Goal: Information Seeking & Learning: Learn about a topic

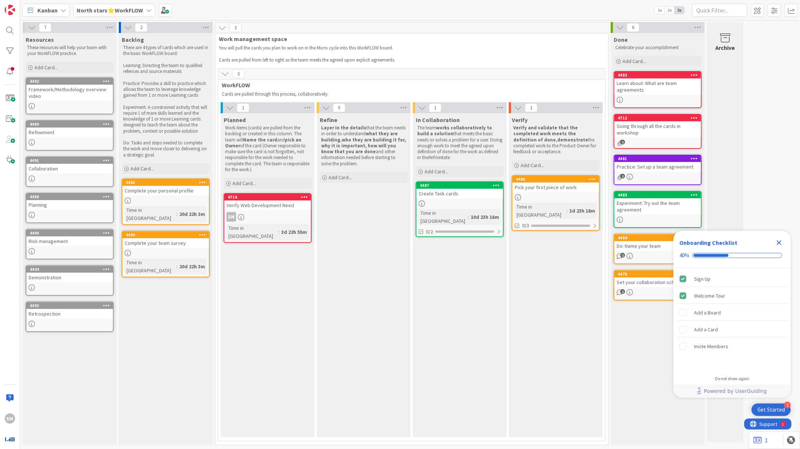
click at [783, 242] on icon "Close Checklist" at bounding box center [779, 242] width 9 height 9
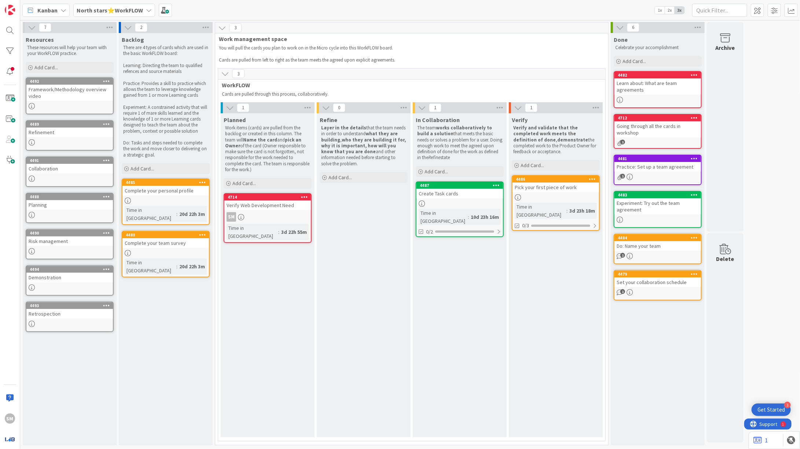
click at [267, 207] on div "Verify Web Development Need" at bounding box center [267, 206] width 87 height 10
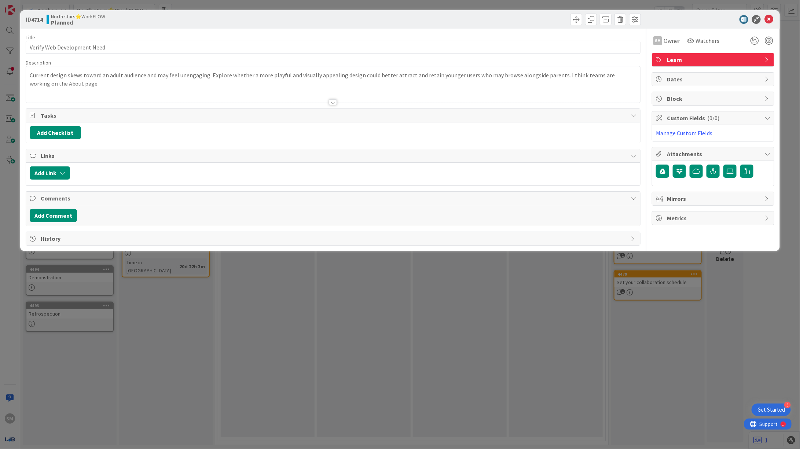
click at [340, 102] on div at bounding box center [333, 99] width 615 height 8
click at [330, 102] on div at bounding box center [333, 102] width 8 height 6
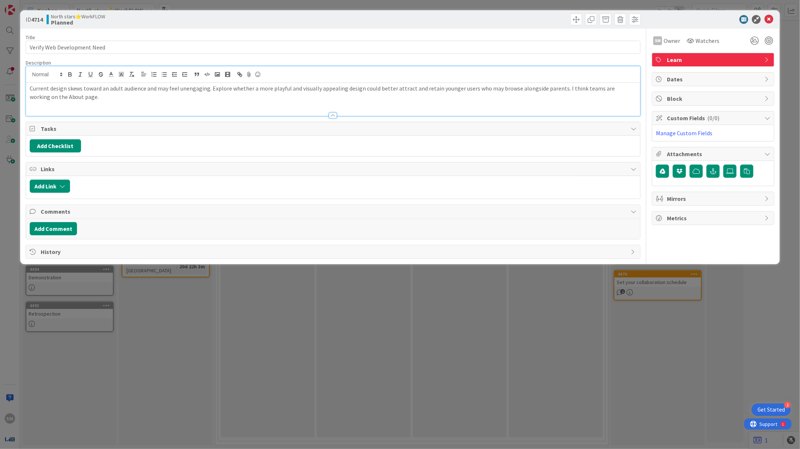
click at [330, 102] on div "Current design skews toward an adult audience and may feel unengaging. Explore …" at bounding box center [333, 99] width 614 height 33
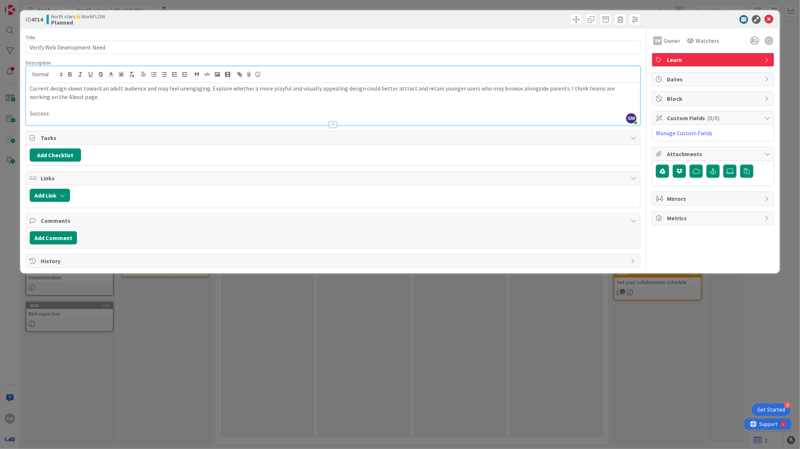
click at [91, 113] on p "Success:" at bounding box center [333, 113] width 607 height 8
click at [763, 17] on div at bounding box center [709, 19] width 130 height 9
click at [767, 19] on icon at bounding box center [768, 19] width 9 height 9
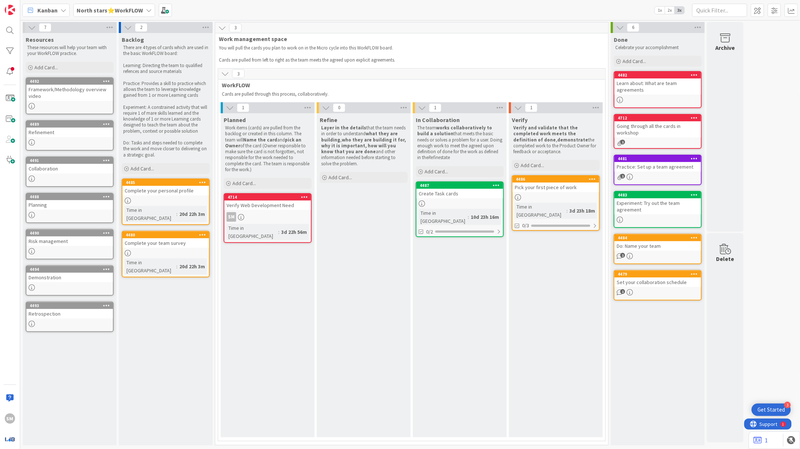
click at [113, 12] on b "North stars⭐WorkFLOW" at bounding box center [110, 10] width 66 height 7
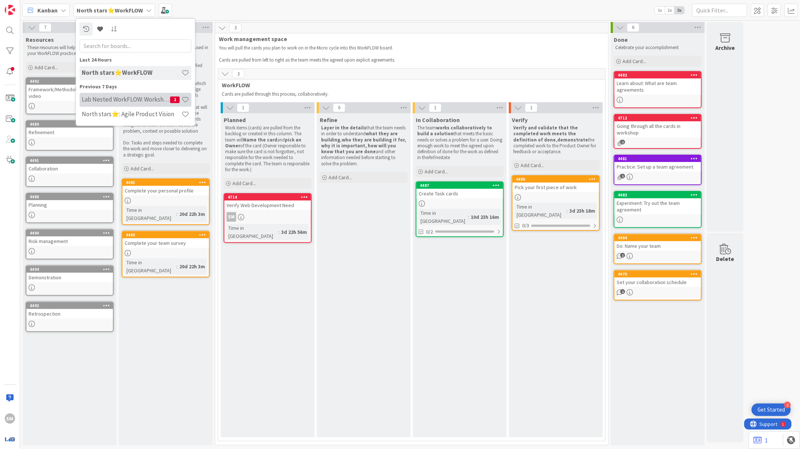
click at [131, 100] on h4 "Lab Nested WorkFLOW: Workshop" at bounding box center [126, 99] width 88 height 7
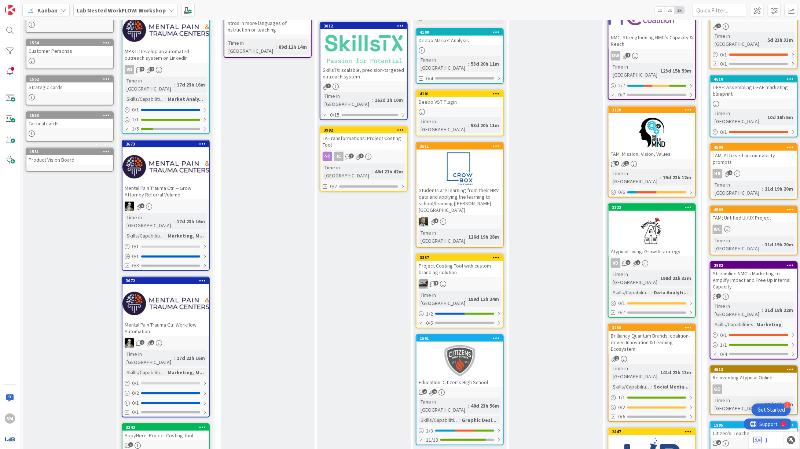
scroll to position [89, 0]
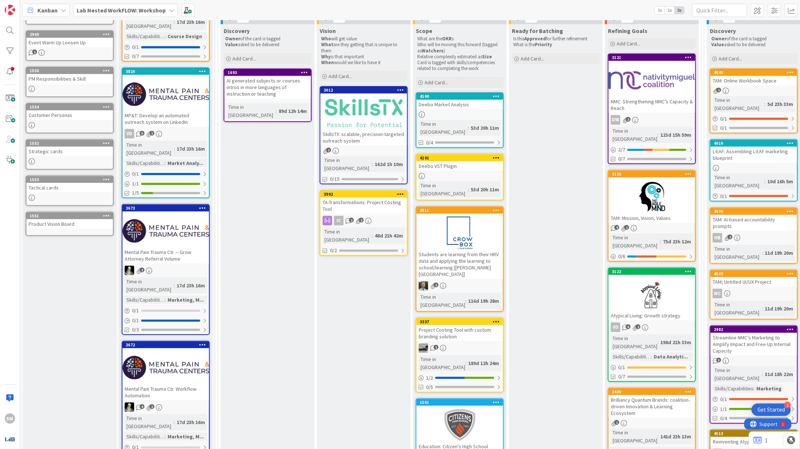
click at [632, 180] on div at bounding box center [651, 196] width 87 height 33
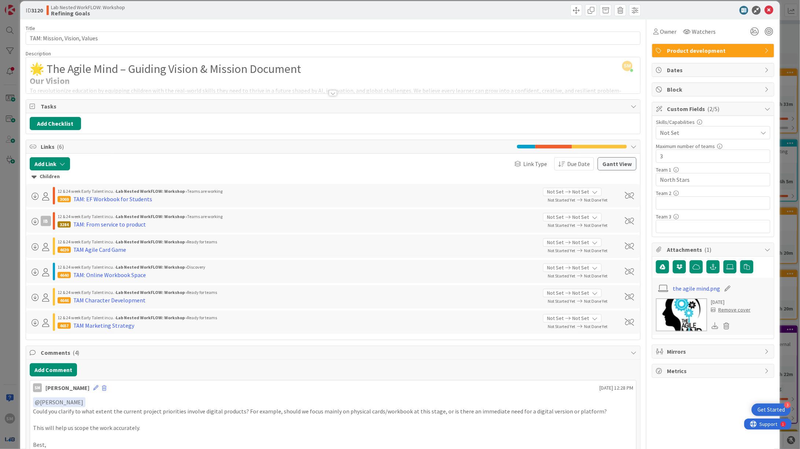
scroll to position [9, 0]
click at [166, 236] on div "12 & 24 week Early Talent incu. › Lab Nested WorkFLOW: Workshop › Ready for tea…" at bounding box center [333, 246] width 614 height 23
click at [94, 224] on div "TAM: From service to product" at bounding box center [109, 224] width 73 height 9
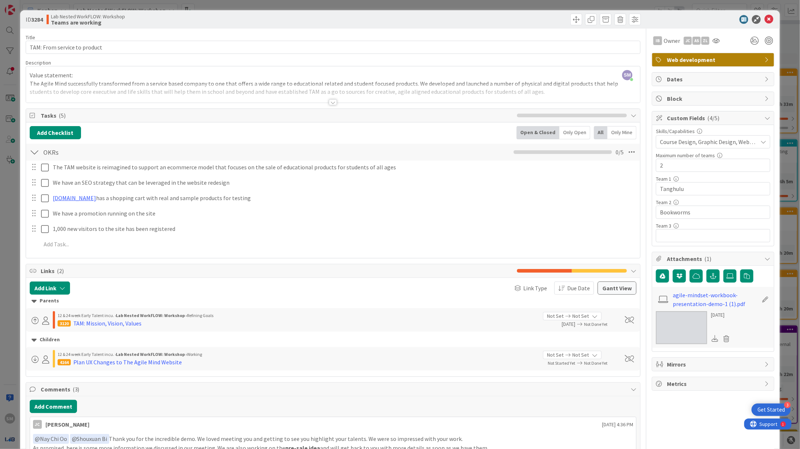
click at [329, 101] on div at bounding box center [333, 102] width 8 height 6
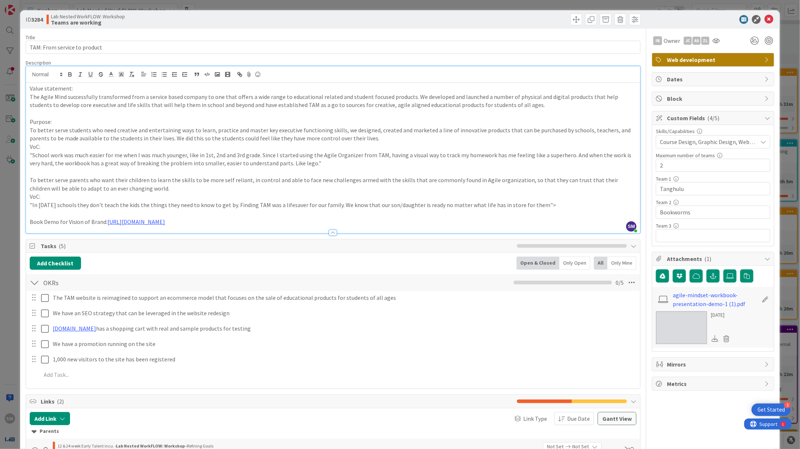
click at [218, 151] on p ""School work was much easier for me when I was much younger, like in 1st, 2nd a…" at bounding box center [333, 159] width 607 height 16
click at [219, 169] on p at bounding box center [333, 172] width 607 height 8
click at [220, 189] on p "To better serve parents who want their children to learn the skills to be more …" at bounding box center [333, 184] width 607 height 16
click at [222, 195] on p "VoC:" at bounding box center [333, 196] width 607 height 8
click at [225, 207] on p ""In today's schools they don't teach the kids the things they need to know to g…" at bounding box center [333, 205] width 607 height 8
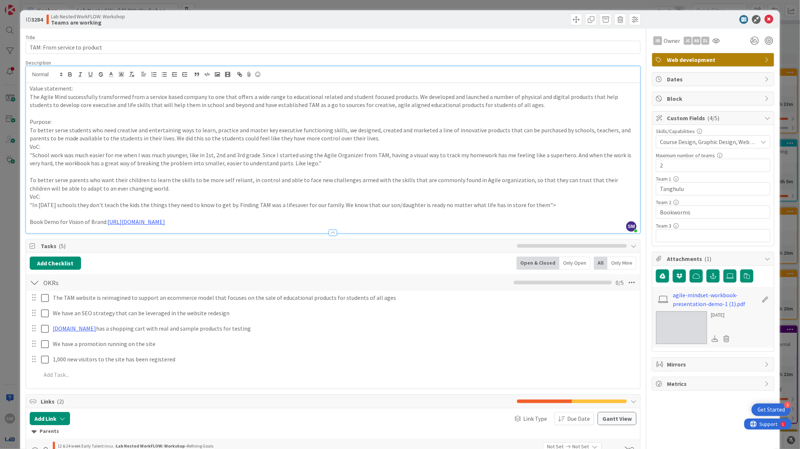
click at [225, 200] on div "Value statement: The Agile Mind successfully transformed from a service based c…" at bounding box center [333, 158] width 614 height 150
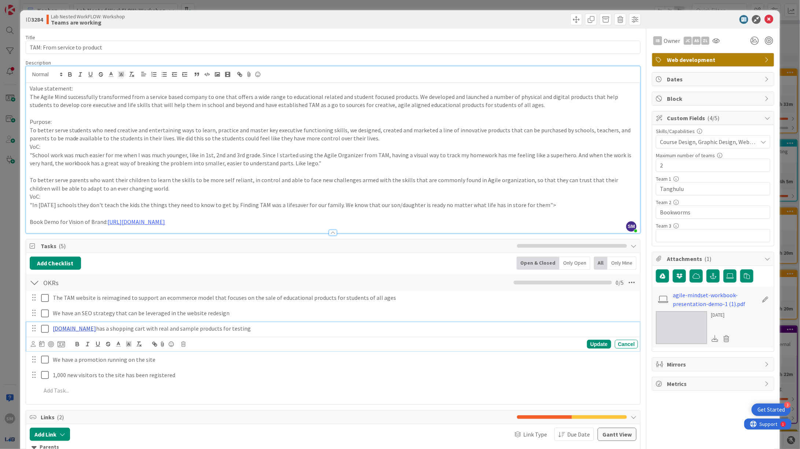
click at [84, 330] on link "www.The-Agile-Mind.com" at bounding box center [74, 328] width 43 height 7
click at [73, 343] on link "http://www.the-agile-mind.com" at bounding box center [70, 343] width 50 height 10
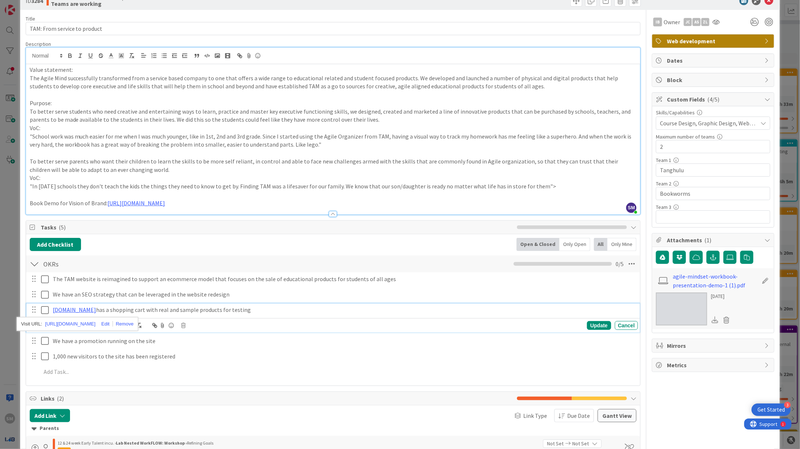
click at [432, 141] on p ""School work was much easier for me when I was much younger, like in 1st, 2nd a…" at bounding box center [333, 140] width 607 height 16
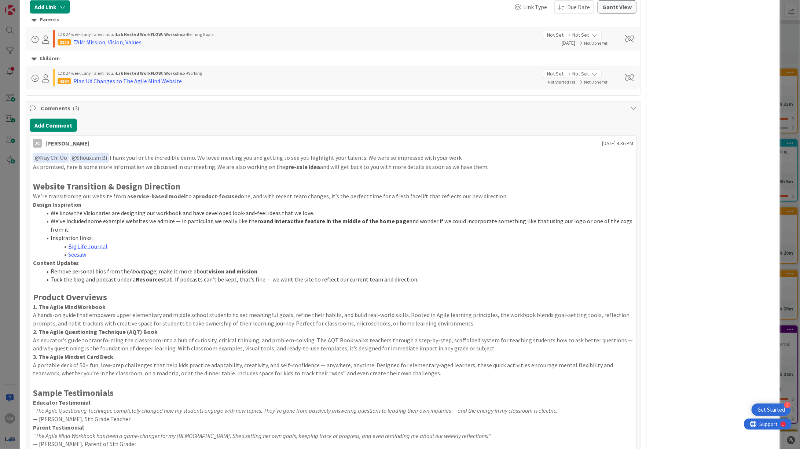
scroll to position [617, 0]
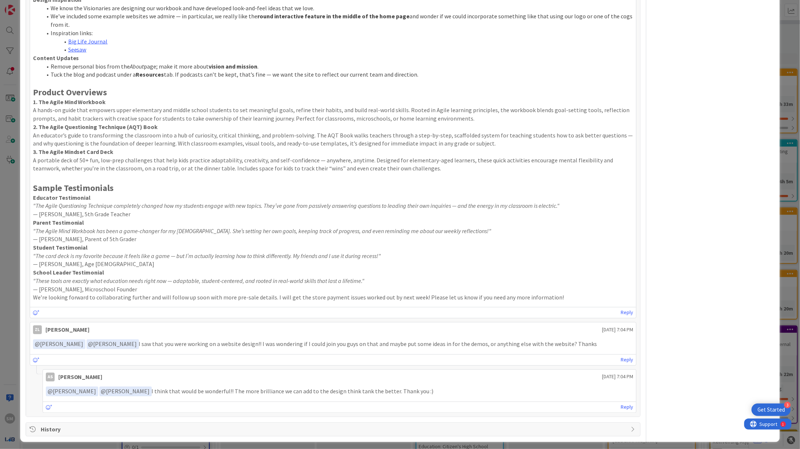
click at [60, 342] on span "@ Amy Seibert" at bounding box center [59, 344] width 49 height 7
click at [60, 347] on div "﻿ @ Amy Seibert ﻿ ﻿ @ Jessica Cavallaro ﻿ I saw that you were working on a webs…" at bounding box center [333, 344] width 606 height 16
click at [57, 343] on span "@ Amy Seibert" at bounding box center [59, 344] width 49 height 7
click at [56, 339] on span "﻿ @ Amy Seibert ﻿" at bounding box center [59, 344] width 52 height 10
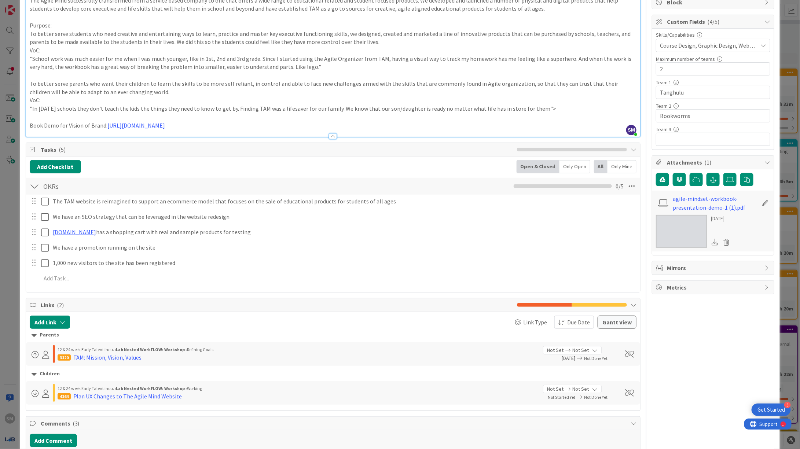
scroll to position [92, 0]
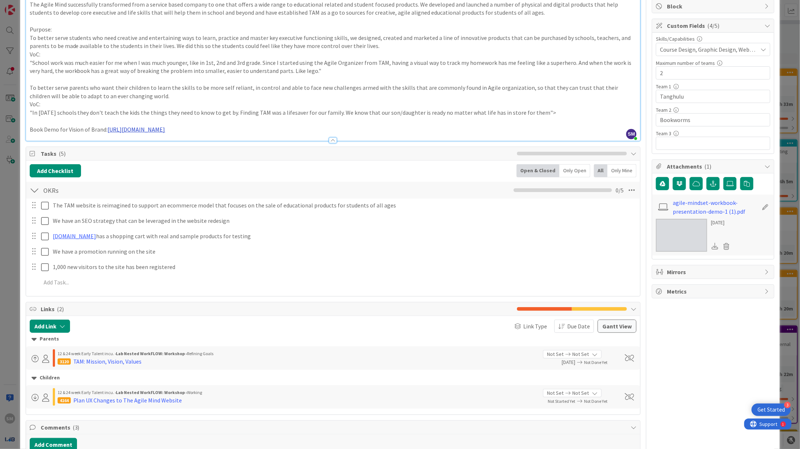
click at [165, 129] on link "https://www.youtube.com/watch?v=9bYSqV-XC2s" at bounding box center [137, 129] width 58 height 7
click at [173, 142] on link "https://www.youtube.com/watch?v=9bYSqV-XC2s" at bounding box center [148, 144] width 50 height 10
click at [265, 116] on p ""In today's schools they don't teach the kids the things they need to know to g…" at bounding box center [333, 112] width 607 height 8
click at [265, 100] on p "VoC:" at bounding box center [333, 104] width 607 height 8
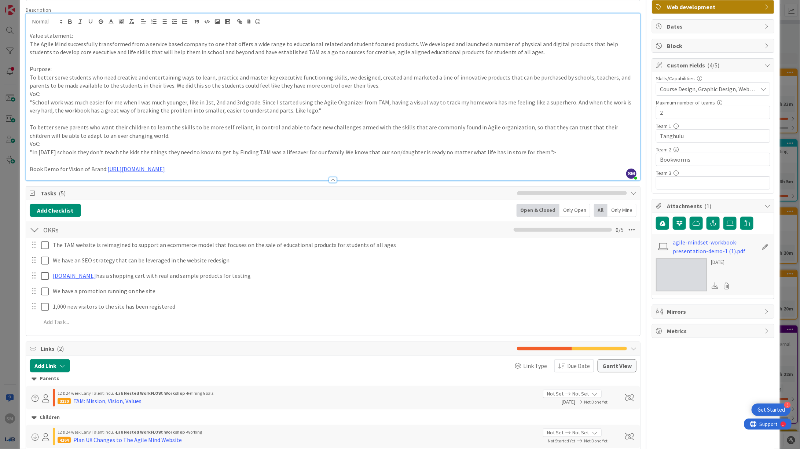
scroll to position [0, 0]
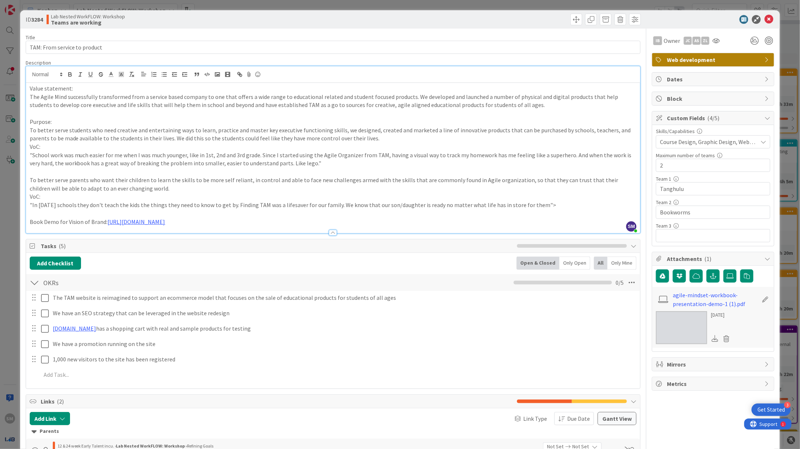
click at [269, 121] on p "Purpose:" at bounding box center [333, 122] width 607 height 8
click at [272, 127] on p "To better serve students who need creative and entertaining ways to learn, prac…" at bounding box center [333, 134] width 607 height 16
click at [301, 154] on p ""School work was much easier for me when I was much younger, like in 1st, 2nd a…" at bounding box center [333, 159] width 607 height 16
click at [356, 128] on p "To better serve students who need creative and entertaining ways to learn, prac…" at bounding box center [333, 134] width 607 height 16
click at [361, 157] on p ""School work was much easier for me when I was much younger, like in 1st, 2nd a…" at bounding box center [333, 159] width 607 height 16
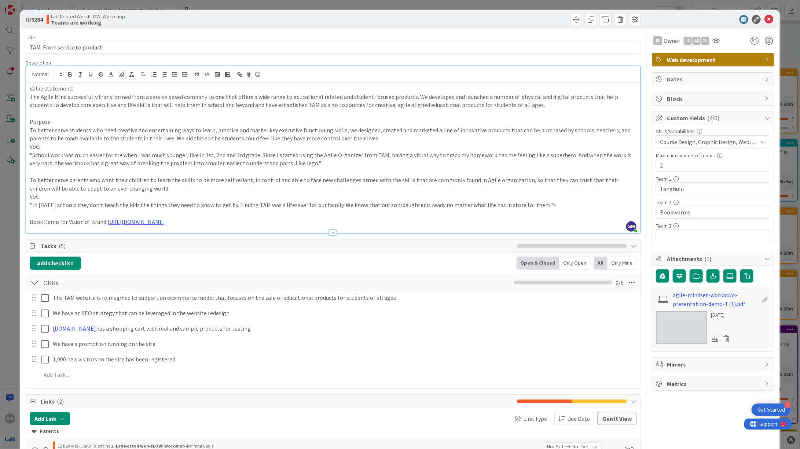
click at [372, 171] on p at bounding box center [333, 172] width 607 height 8
copy div "Value statement: The Agile Mind successfully transformed from a service based c…"
click at [181, 150] on p "VoC:" at bounding box center [333, 147] width 607 height 8
click at [764, 23] on icon at bounding box center [768, 19] width 9 height 9
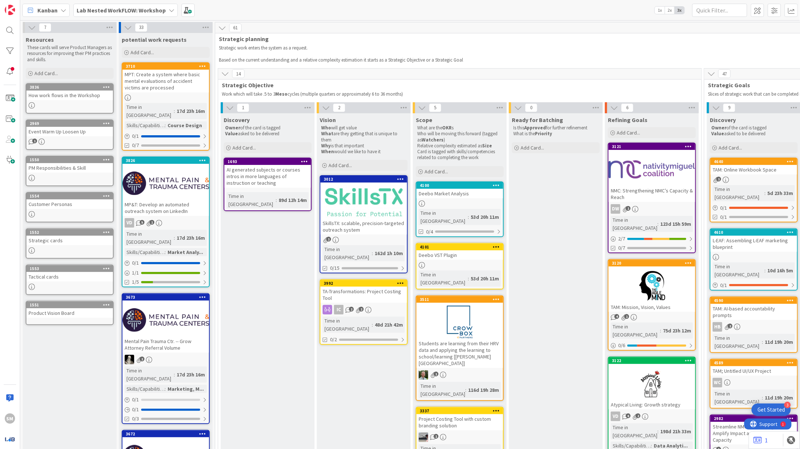
click at [324, 57] on p "Based on the current understanding and a relative complexity estimation it star…" at bounding box center [697, 60] width 957 height 6
click at [93, 7] on b "Lab Nested WorkFLOW: Workshop" at bounding box center [121, 10] width 89 height 7
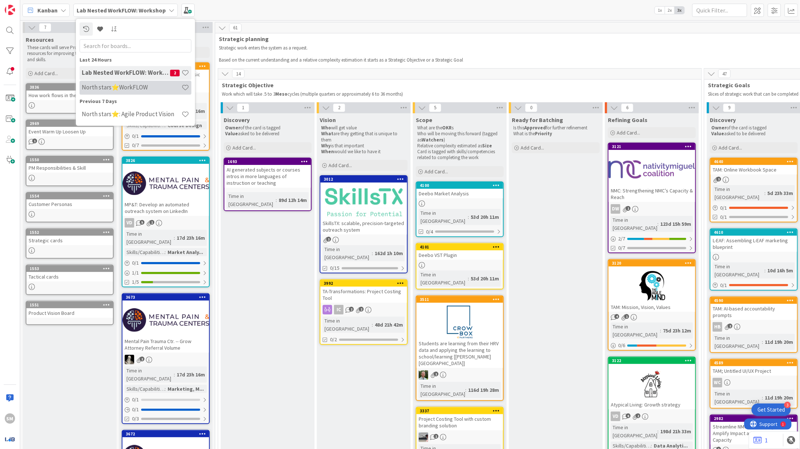
click at [131, 90] on h4 "North stars⭐WorkFLOW" at bounding box center [132, 87] width 100 height 7
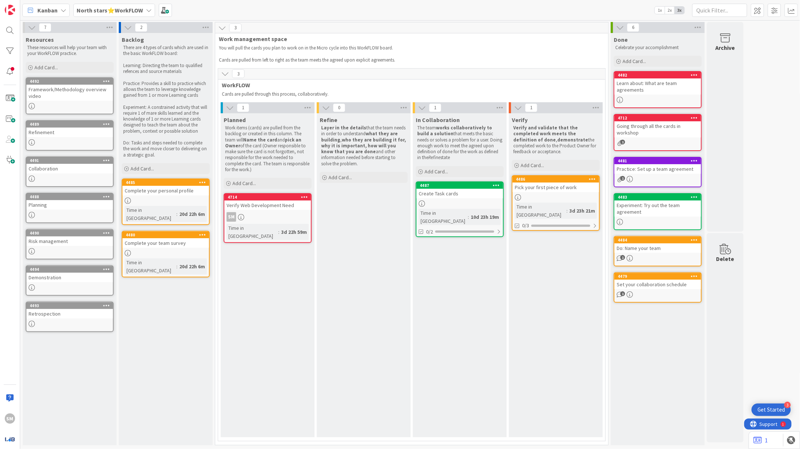
click at [277, 205] on div "Verify Web Development Need" at bounding box center [267, 206] width 87 height 10
click at [284, 209] on div "Verify Web Development Need" at bounding box center [267, 206] width 87 height 10
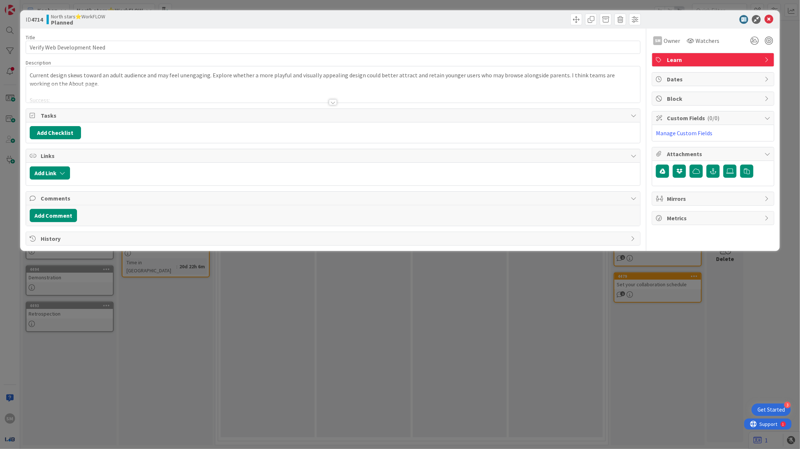
click at [124, 95] on div at bounding box center [333, 93] width 614 height 19
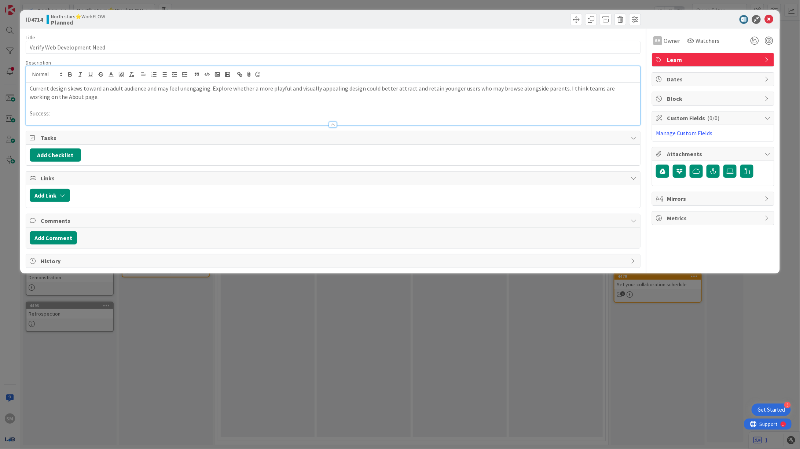
click at [151, 104] on p at bounding box center [333, 105] width 607 height 8
click at [152, 106] on p at bounding box center [333, 105] width 607 height 8
click at [155, 122] on div at bounding box center [333, 121] width 614 height 8
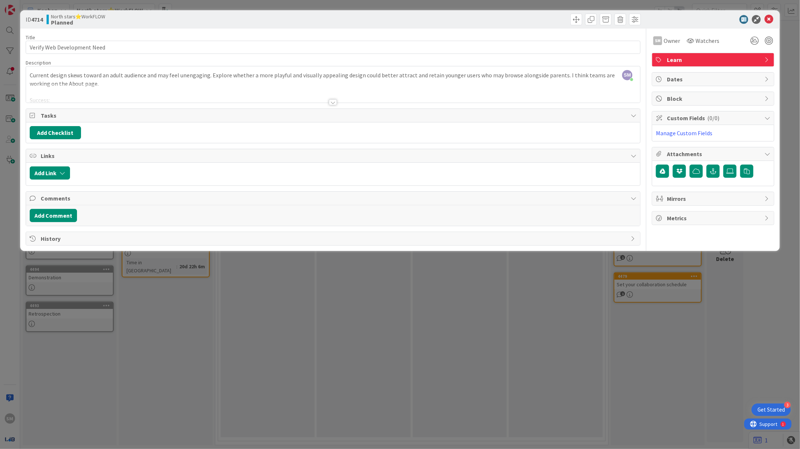
click at [125, 84] on div at bounding box center [333, 93] width 614 height 19
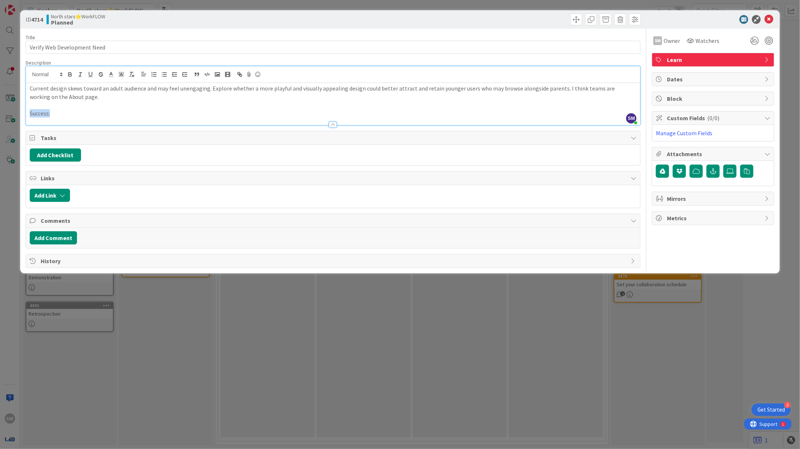
drag, startPoint x: 101, startPoint y: 110, endPoint x: 33, endPoint y: 109, distance: 67.8
click at [33, 109] on p "Success:" at bounding box center [333, 113] width 607 height 8
click at [94, 109] on p "Success:" at bounding box center [333, 113] width 607 height 8
click at [266, 107] on p at bounding box center [333, 105] width 607 height 8
click at [259, 110] on p "Success: Understand the need of web development and come up with some acceptance" at bounding box center [333, 113] width 607 height 8
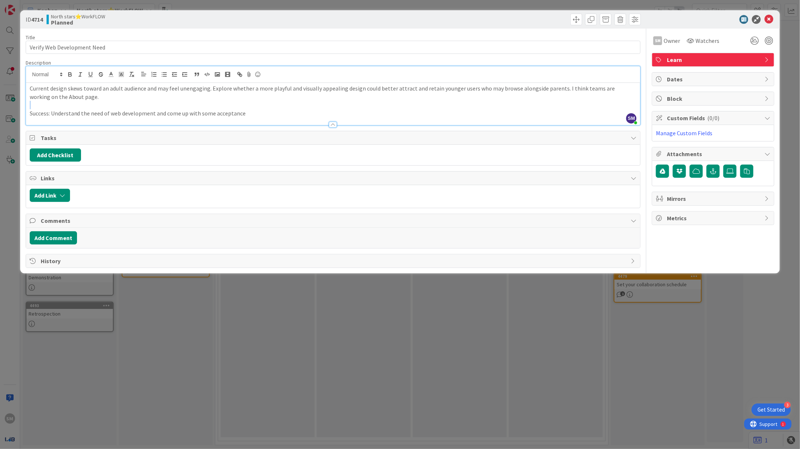
click at [103, 100] on div "Current design skews toward an adult audience and may feel unengaging. Explore …" at bounding box center [333, 104] width 614 height 42
click at [90, 97] on p "Current design skews toward an adult audience and may feel unengaging. Explore …" at bounding box center [333, 92] width 607 height 16
click at [77, 89] on p "Current design skews toward an adult audience and may feel unengaging. Explore …" at bounding box center [333, 92] width 607 height 16
drag, startPoint x: 82, startPoint y: 99, endPoint x: 16, endPoint y: 99, distance: 66.0
click at [16, 99] on div "ID 4714 North stars⭐WorkFLOW Planned Title 27 / 128 Verify Web Development Need…" at bounding box center [400, 224] width 800 height 449
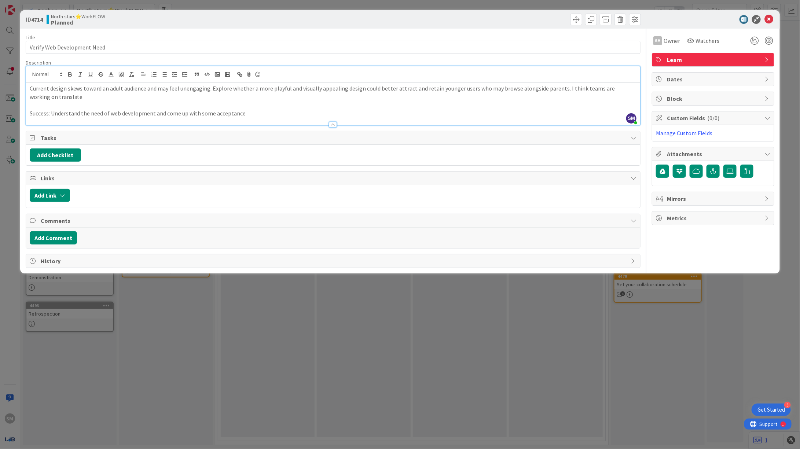
click at [42, 102] on p at bounding box center [333, 105] width 607 height 8
click at [42, 100] on p "Current design skews toward an adult audience and may feel unengaging. Explore …" at bounding box center [333, 92] width 607 height 16
click at [111, 97] on p "Current design skews toward an adult audience and may feel unengaging. Explore …" at bounding box center [333, 92] width 607 height 16
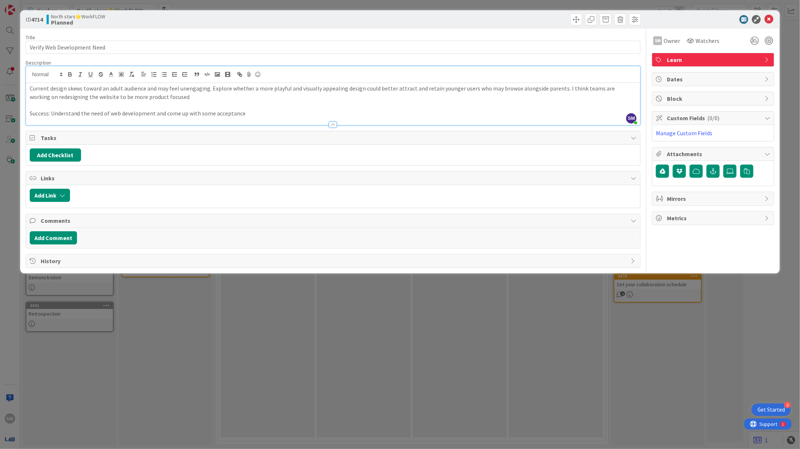
click at [168, 101] on p at bounding box center [333, 105] width 607 height 8
click at [163, 97] on p "Current design skews toward an adult audience and may feel unengaging. Explore …" at bounding box center [333, 92] width 607 height 16
click at [207, 114] on p "Success: Understand the need of web development and come up with some acceptance" at bounding box center [333, 113] width 607 height 8
click at [286, 113] on p "Success: Understand the need of web development and come up with at least 3 acc…" at bounding box center [333, 113] width 607 height 8
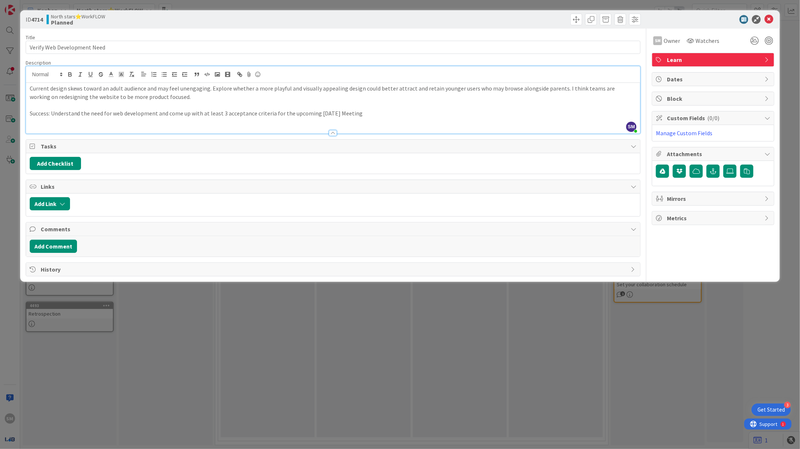
click at [109, 124] on p at bounding box center [333, 122] width 607 height 8
click at [91, 121] on p "Failure: Unabble to" at bounding box center [333, 122] width 607 height 8
click at [220, 114] on p "Success: Understand the need for web development and come up with at least 3 ac…" at bounding box center [333, 113] width 607 height 8
click at [362, 115] on p "Success: Understand the need for web development and come up with at least 3 ac…" at bounding box center [333, 113] width 607 height 8
drag, startPoint x: 344, startPoint y: 127, endPoint x: 240, endPoint y: 123, distance: 103.8
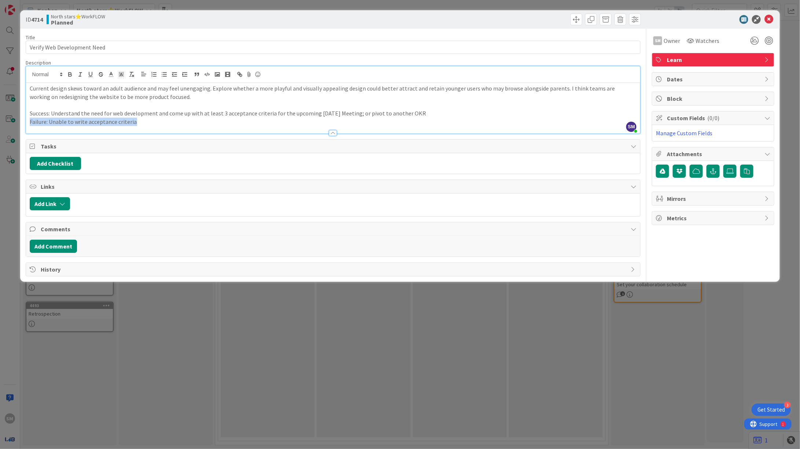
click at [240, 123] on div "Description SM Sally Mo just joined Current design skews toward an adult audien…" at bounding box center [333, 96] width 615 height 74
click at [240, 123] on p "Failure: Unable to write acceptance criteria" at bounding box center [333, 122] width 607 height 8
click at [394, 109] on p "Success: Understand the need for web development and come up with at least 3 ac…" at bounding box center [333, 113] width 607 height 8
click at [396, 114] on p "Success: Understand the need for web development and come up with at least 3 ac…" at bounding box center [333, 113] width 607 height 8
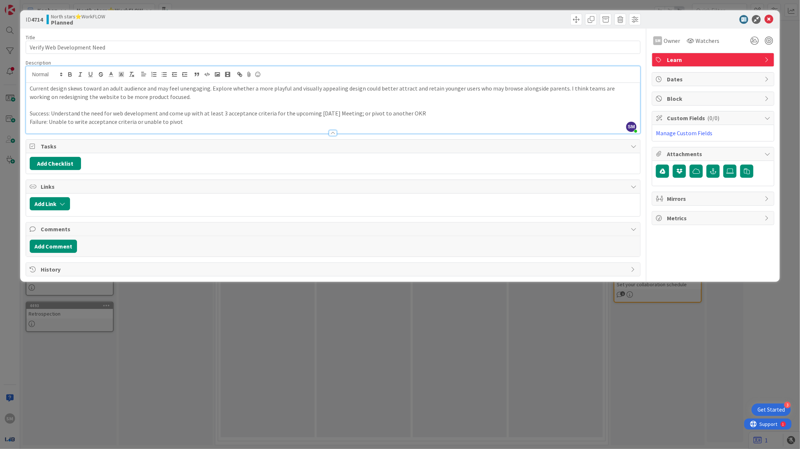
click at [437, 114] on p "Success: Understand the need for web development and come up with at least 3 ac…" at bounding box center [333, 113] width 607 height 8
drag, startPoint x: 434, startPoint y: 127, endPoint x: 567, endPoint y: 122, distance: 133.1
click at [567, 122] on div "Description SM Sally Mo joined 2 m ago Current design skews toward an adult aud…" at bounding box center [333, 96] width 615 height 74
click at [772, 22] on icon at bounding box center [768, 19] width 9 height 9
